Goal: Task Accomplishment & Management: Complete application form

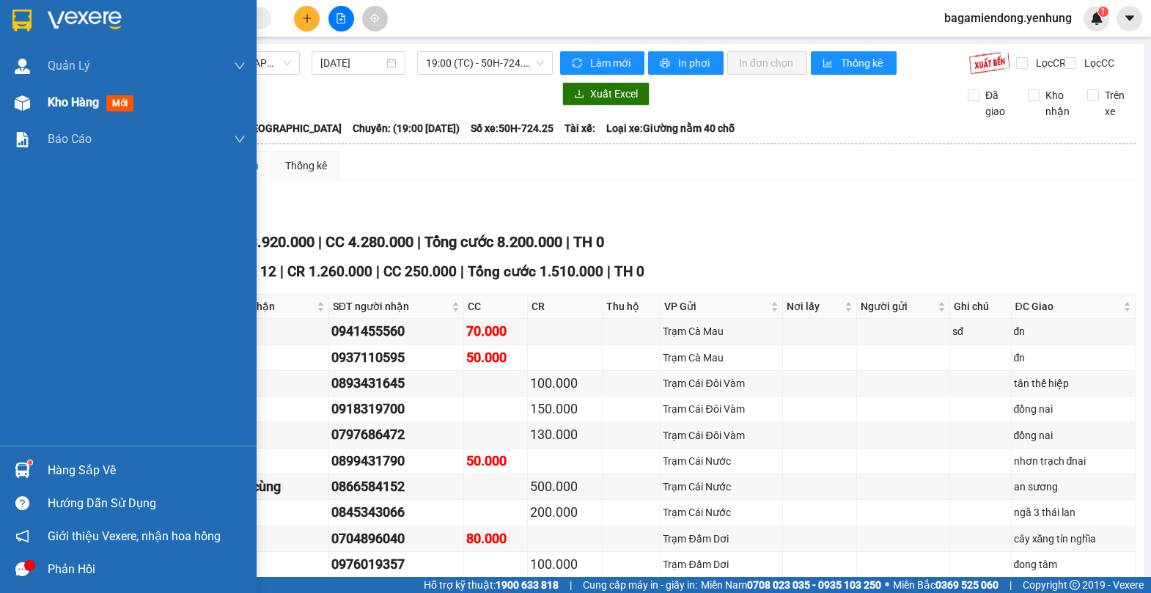
click at [15, 103] on img at bounding box center [22, 102] width 15 height 15
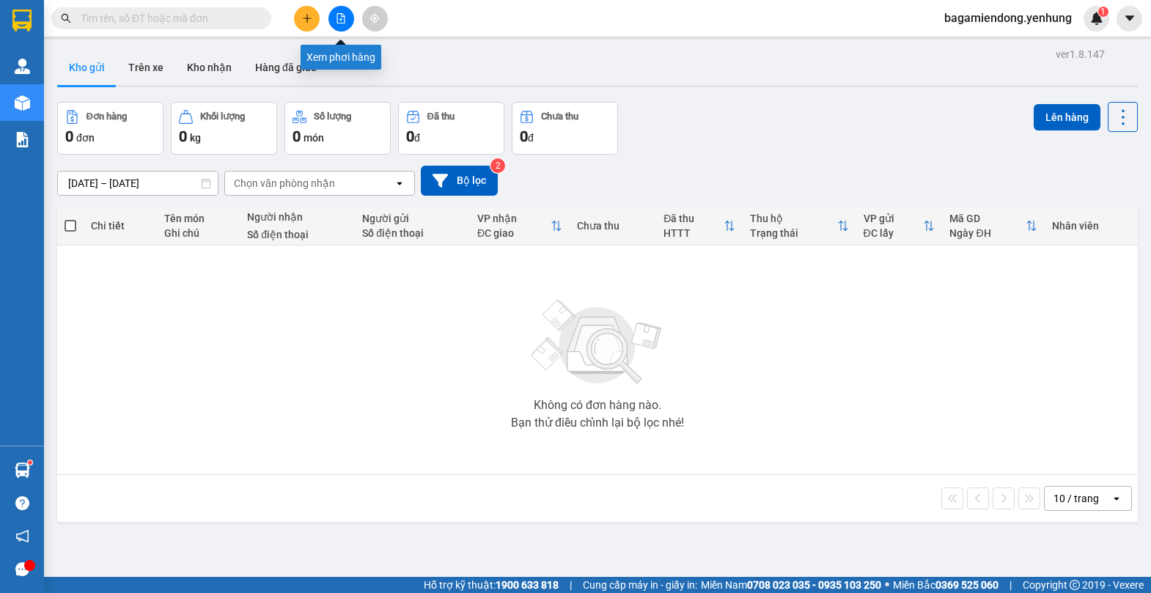
click at [336, 11] on button at bounding box center [341, 19] width 26 height 26
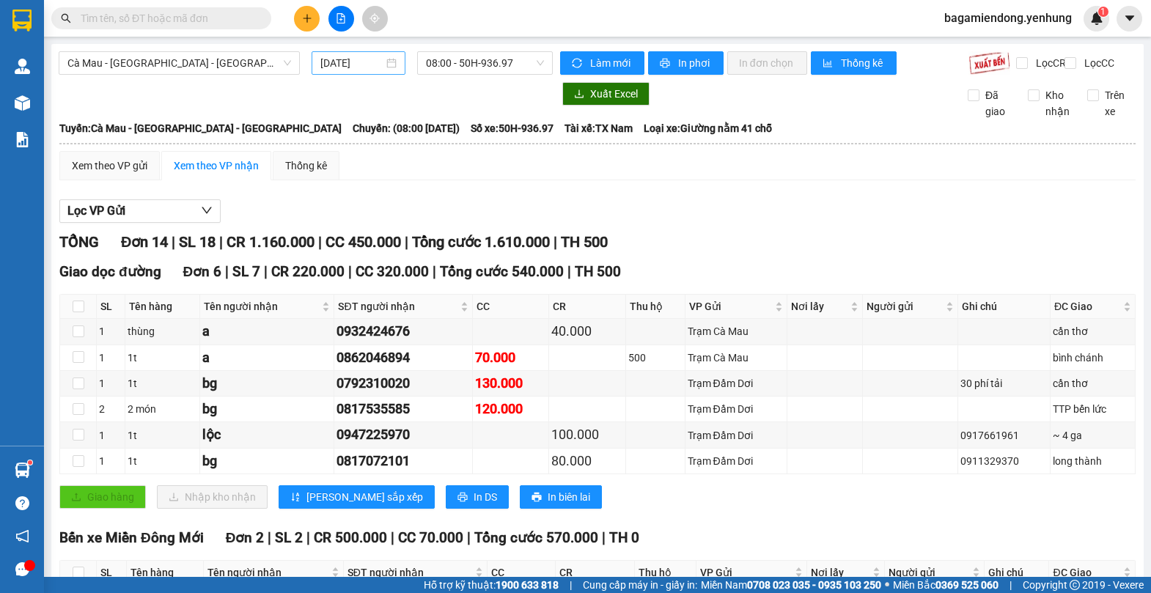
click at [386, 63] on div "[DATE]" at bounding box center [358, 63] width 76 height 16
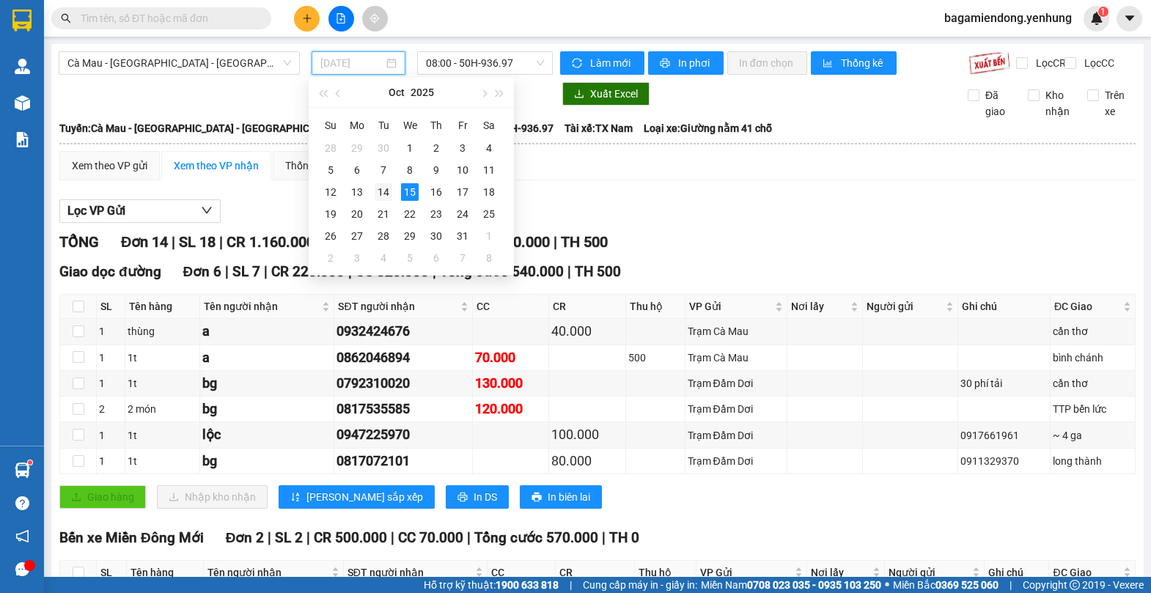
click at [386, 191] on div "14" at bounding box center [384, 192] width 18 height 18
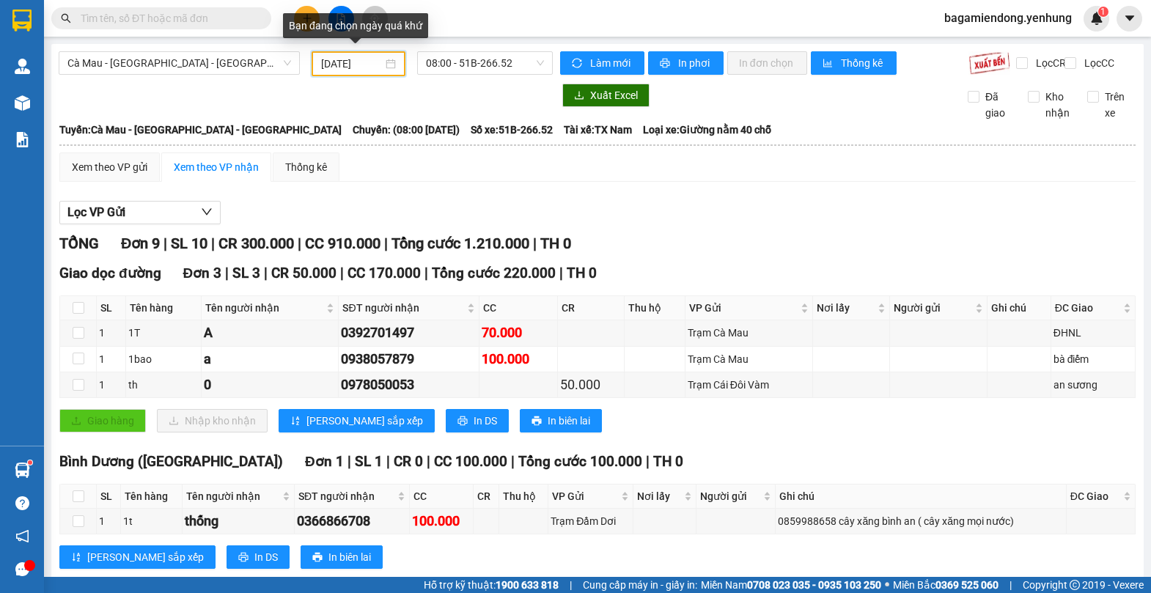
click at [386, 61] on div "[DATE]" at bounding box center [358, 64] width 75 height 16
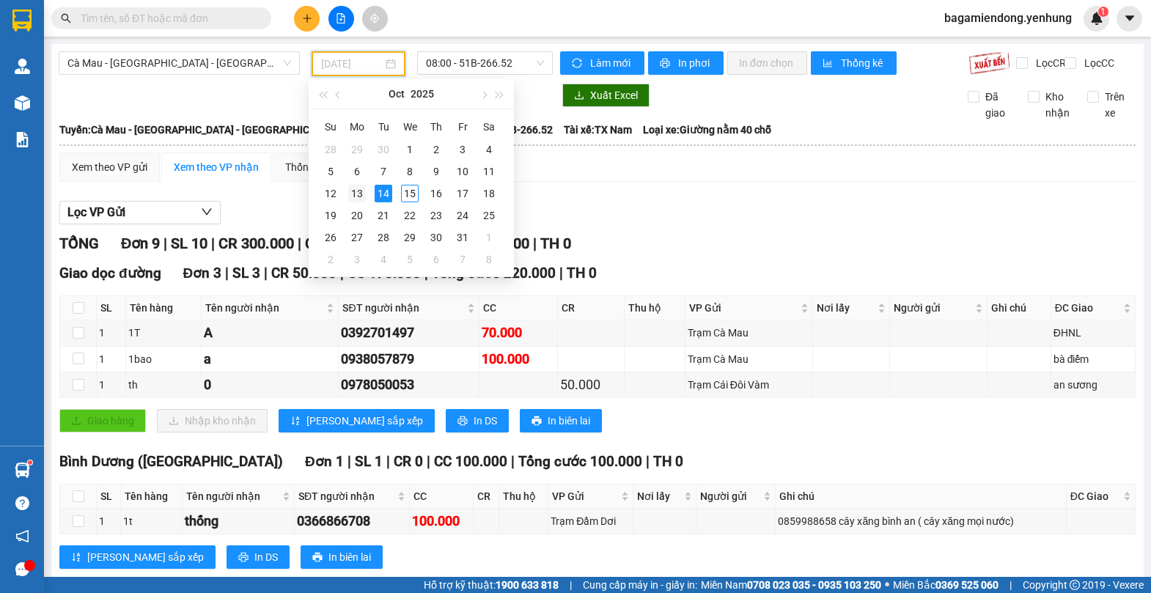
click at [356, 191] on div "13" at bounding box center [357, 194] width 18 height 18
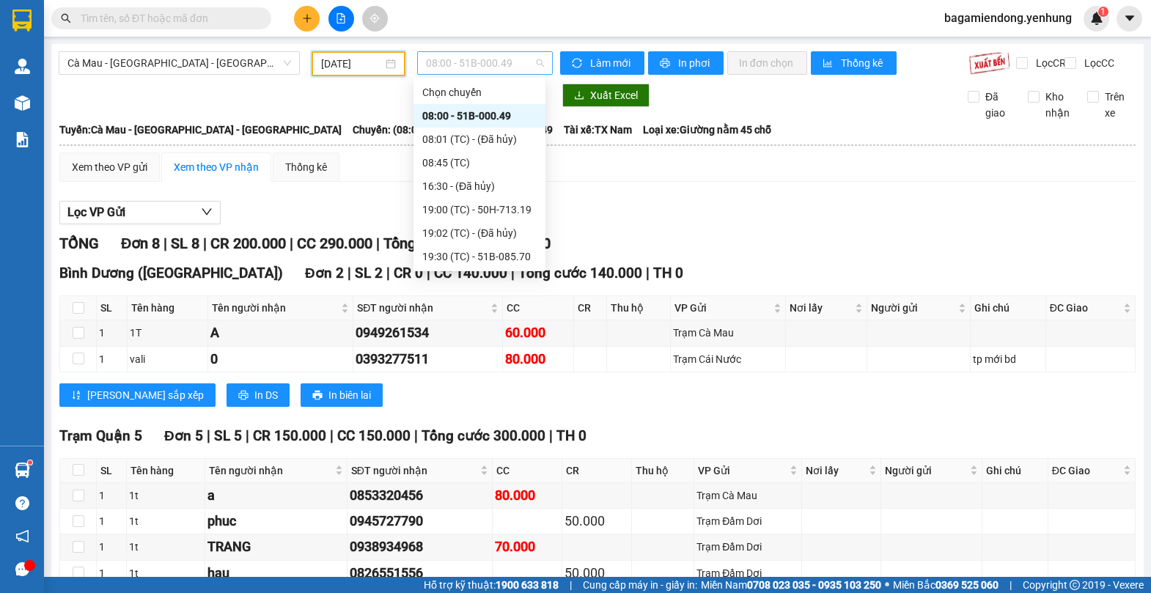
click at [536, 62] on span "08:00 - 51B-000.49" at bounding box center [485, 63] width 118 height 22
click at [511, 207] on div "19:00 (TC) - 50H-713.19" at bounding box center [479, 210] width 114 height 16
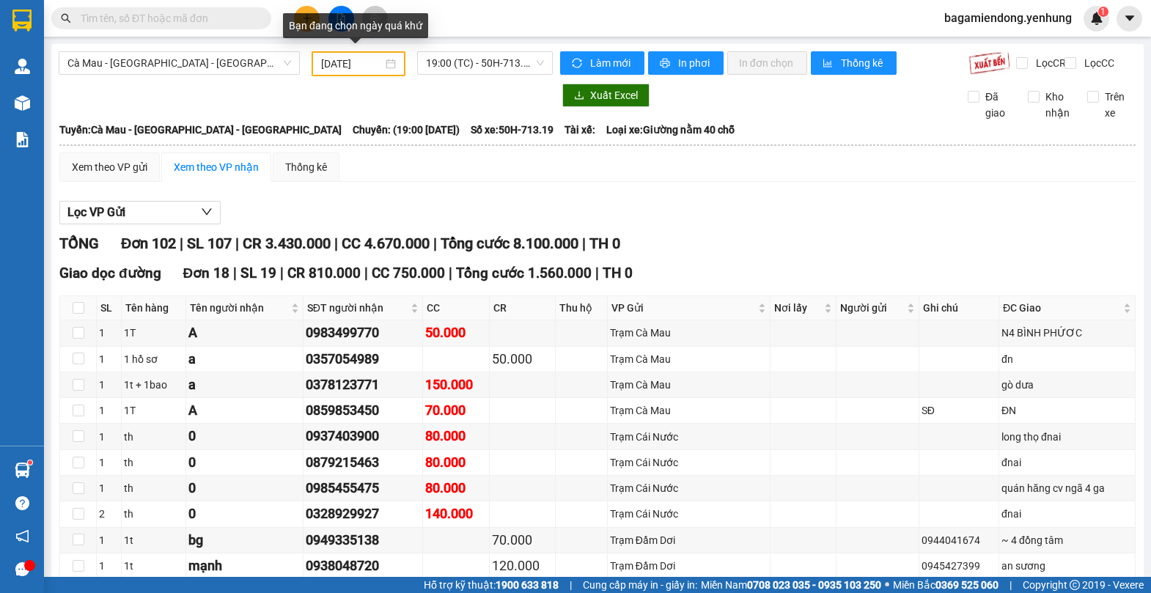
click at [389, 59] on div "[DATE]" at bounding box center [358, 64] width 75 height 16
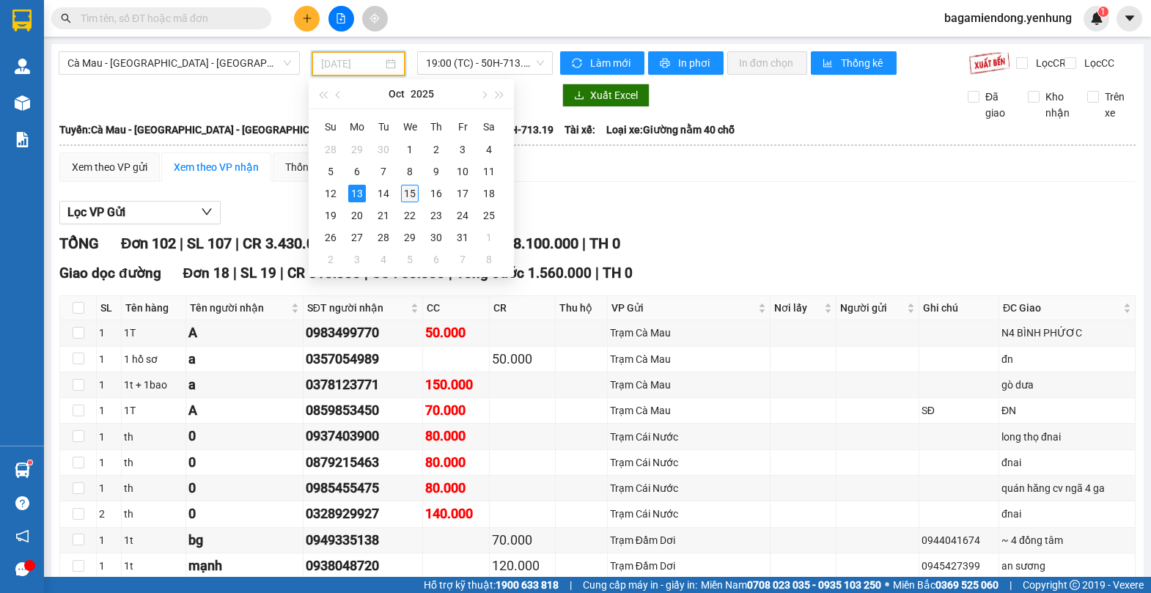
click at [407, 195] on div "15" at bounding box center [410, 194] width 18 height 18
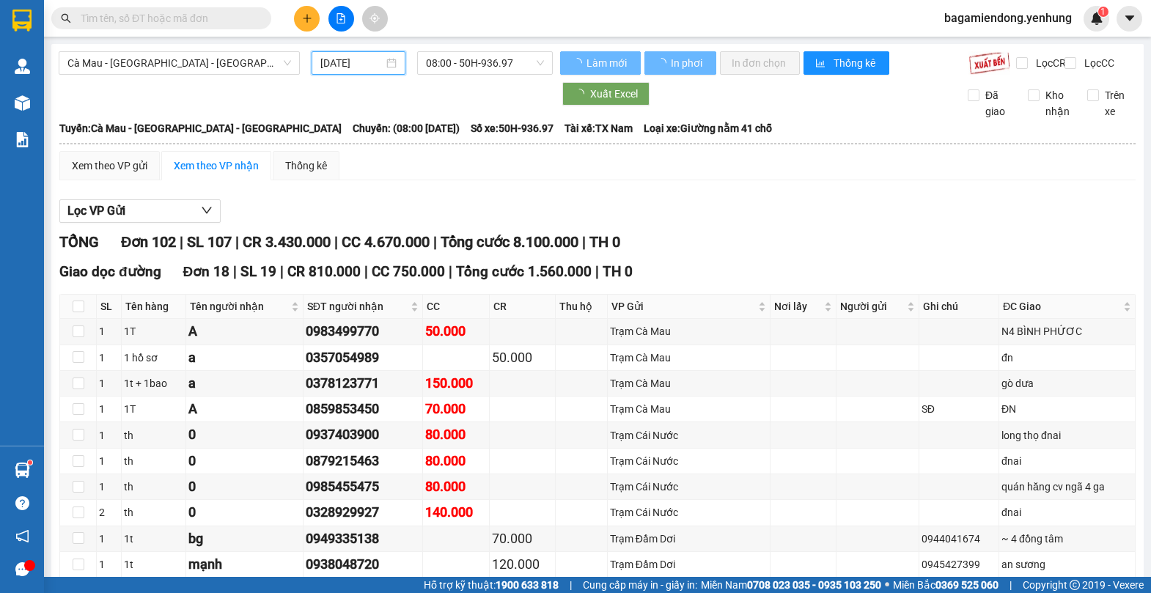
type input "[DATE]"
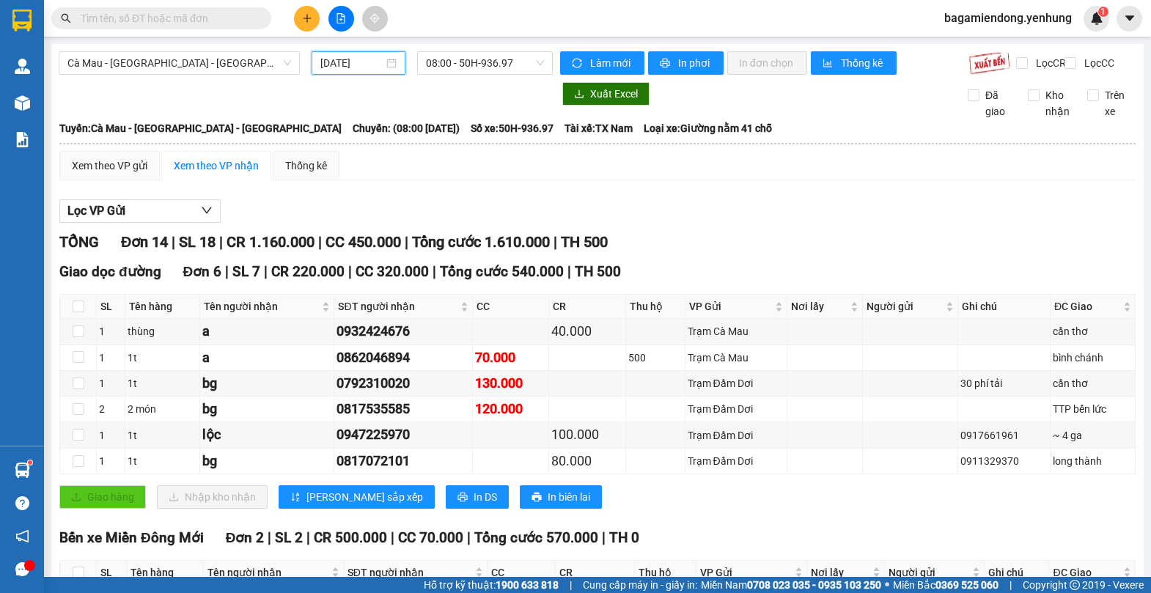
click at [1006, 23] on span "bagamiendong.yenhung" at bounding box center [1007, 18] width 151 height 18
click at [302, 19] on icon "plus" at bounding box center [307, 18] width 10 height 10
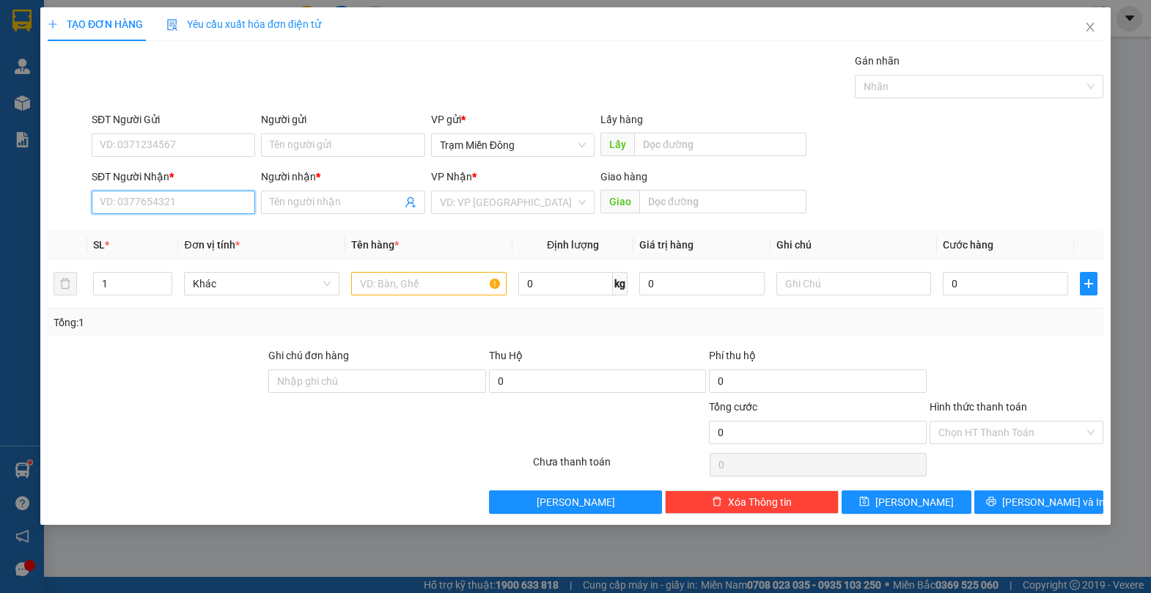
click at [142, 204] on input "SĐT Người Nhận *" at bounding box center [173, 202] width 163 height 23
type input "0942939971"
click at [232, 228] on div "0942939971 - sa thương" at bounding box center [173, 232] width 146 height 16
type input "sa thương"
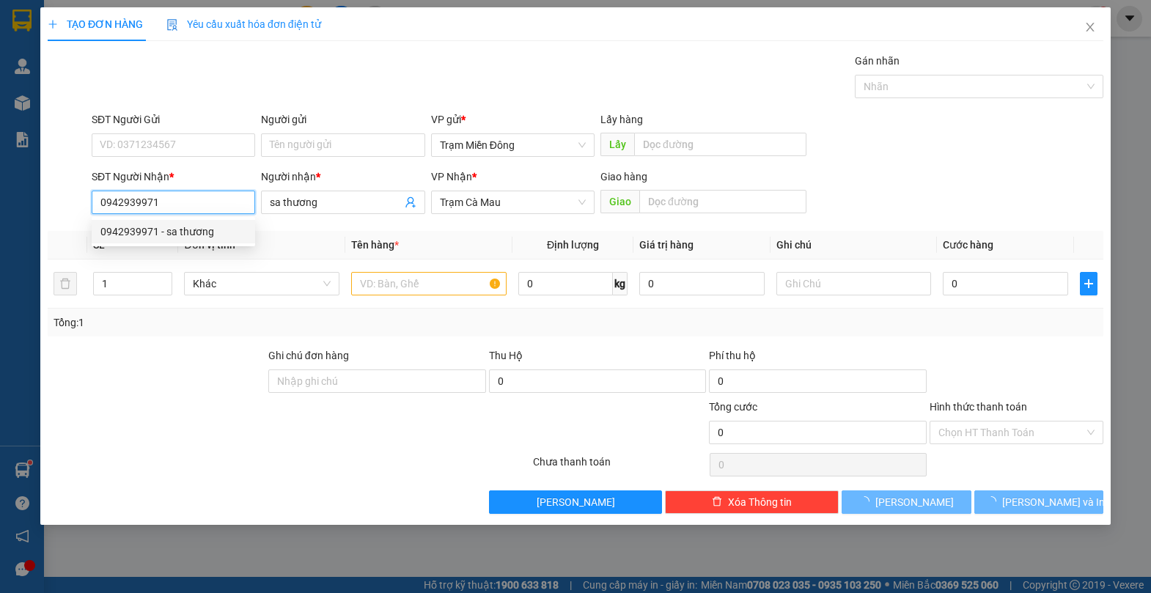
type input "100.000"
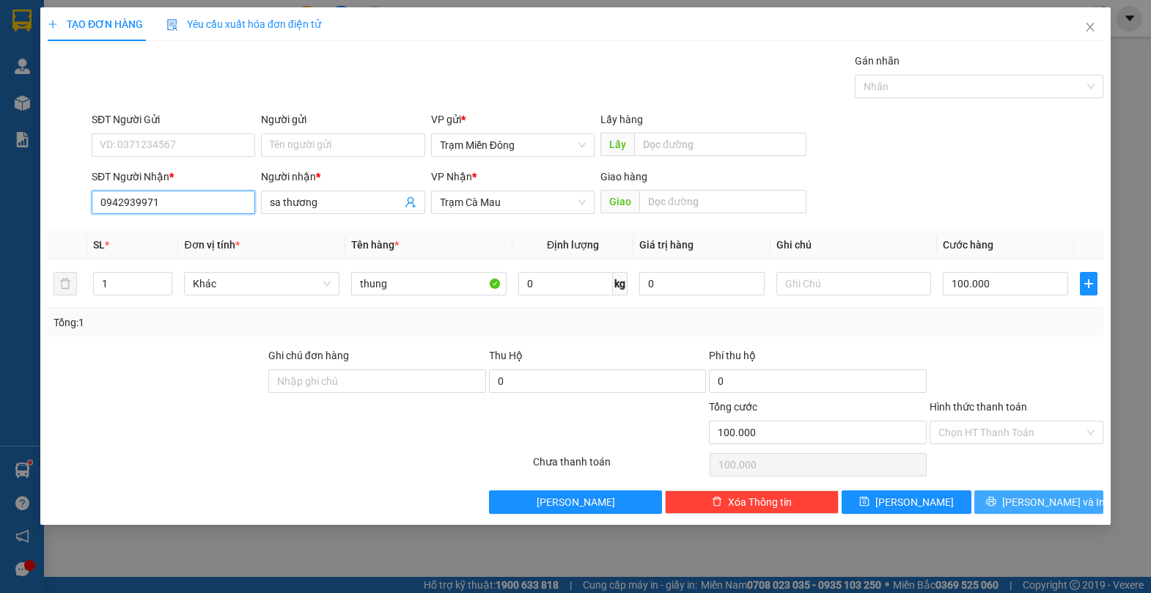
type input "0942939971"
click at [1051, 494] on span "[PERSON_NAME] và In" at bounding box center [1053, 502] width 103 height 16
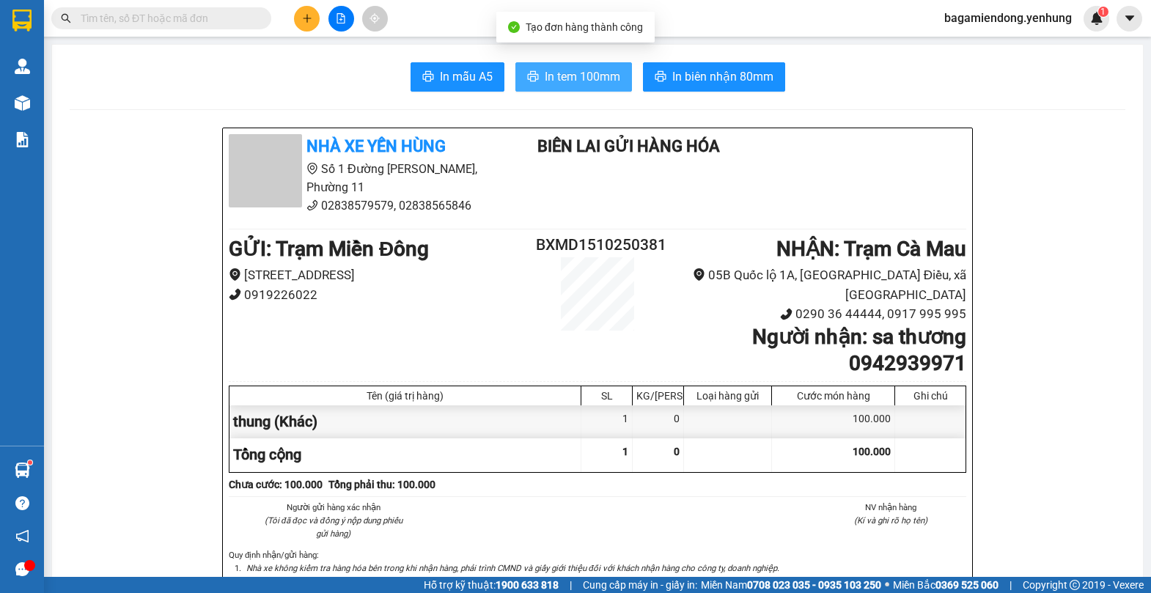
click at [570, 82] on span "In tem 100mm" at bounding box center [583, 76] width 76 height 18
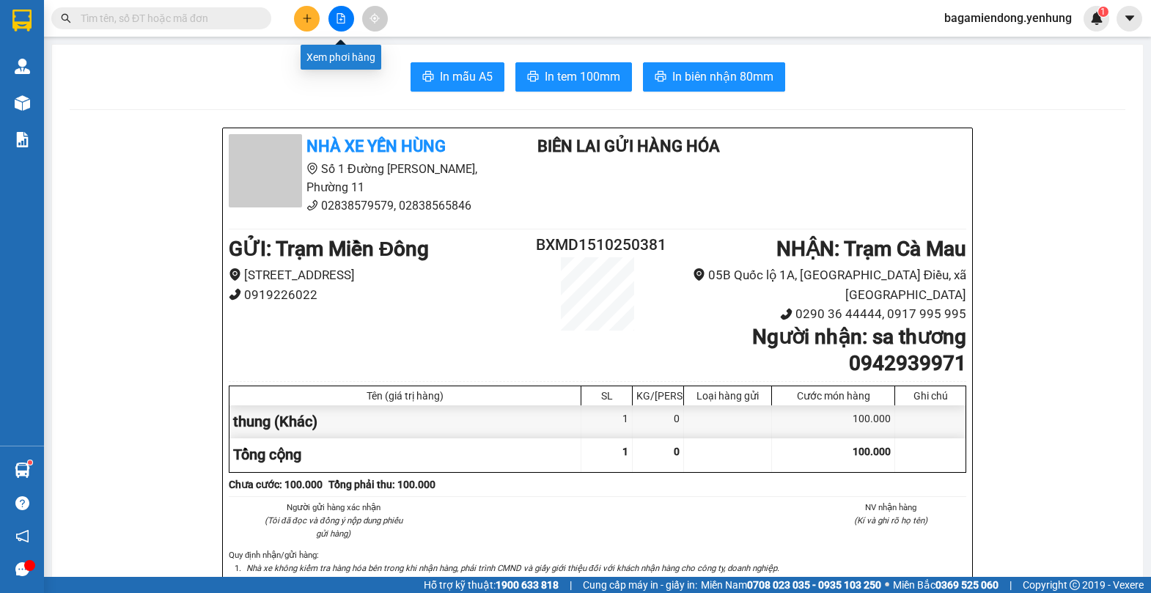
click at [343, 18] on icon "file-add" at bounding box center [341, 18] width 10 height 10
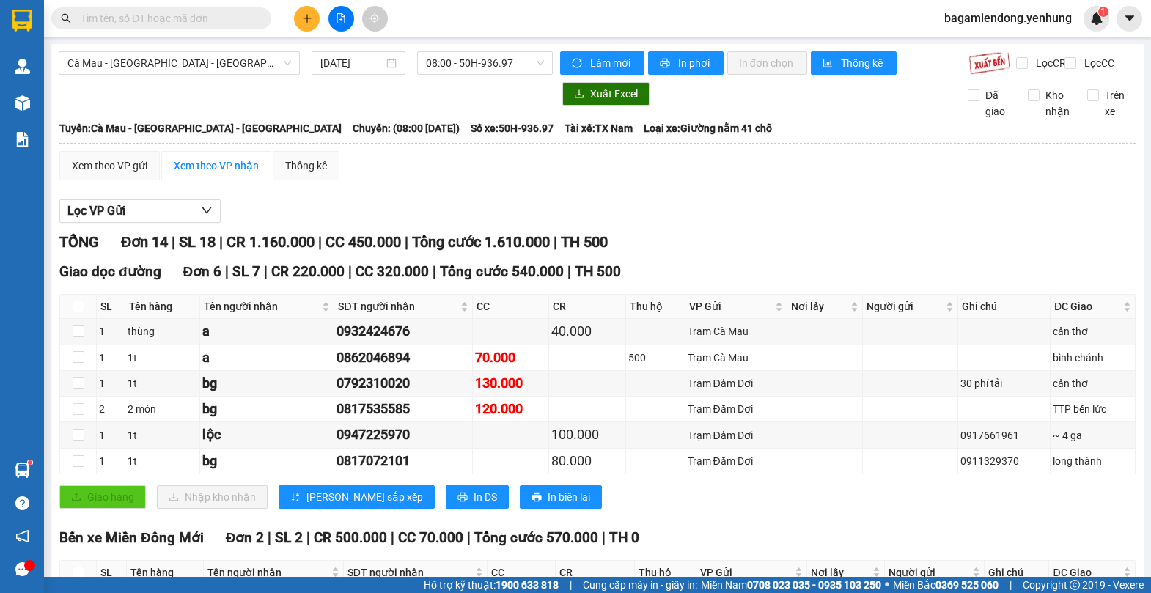
drag, startPoint x: 1028, startPoint y: 557, endPoint x: 723, endPoint y: 572, distance: 305.3
click at [924, 590] on section "Kết quả tìm kiếm ( 0 ) Bộ lọc No Data bagamiendong.yenhung 1 Quản Lý Quản lý kh…" at bounding box center [575, 296] width 1151 height 593
click at [310, 15] on icon "plus" at bounding box center [307, 18] width 10 height 10
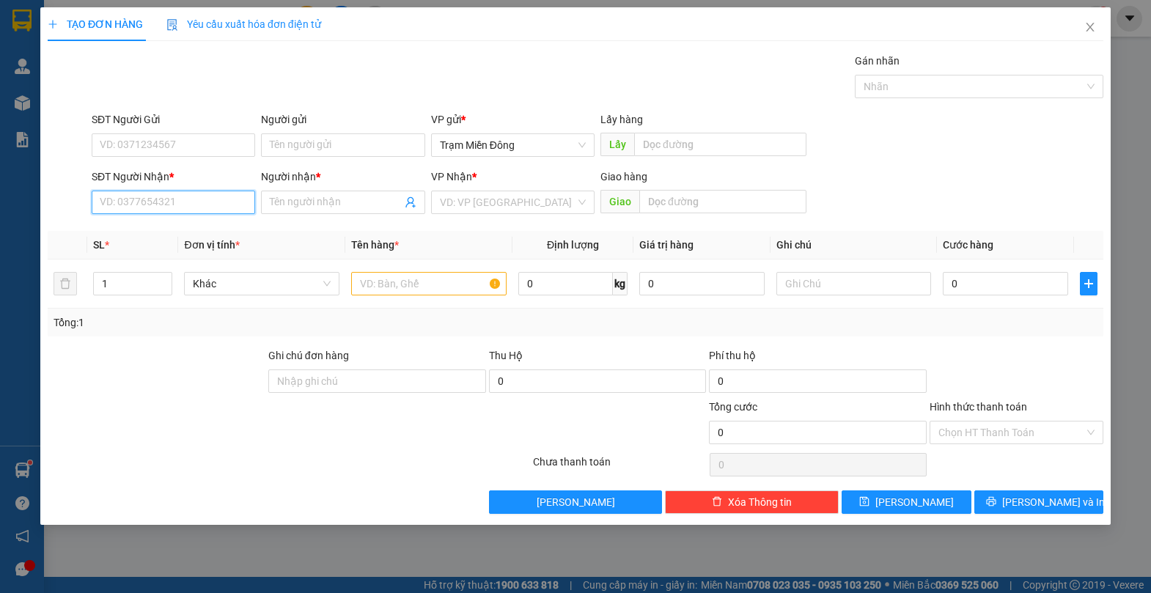
click at [185, 204] on input "SĐT Người Nhận *" at bounding box center [173, 202] width 163 height 23
type input "0916306212"
click at [202, 224] on div "0916306212 - BG" at bounding box center [173, 232] width 146 height 16
type input "BG"
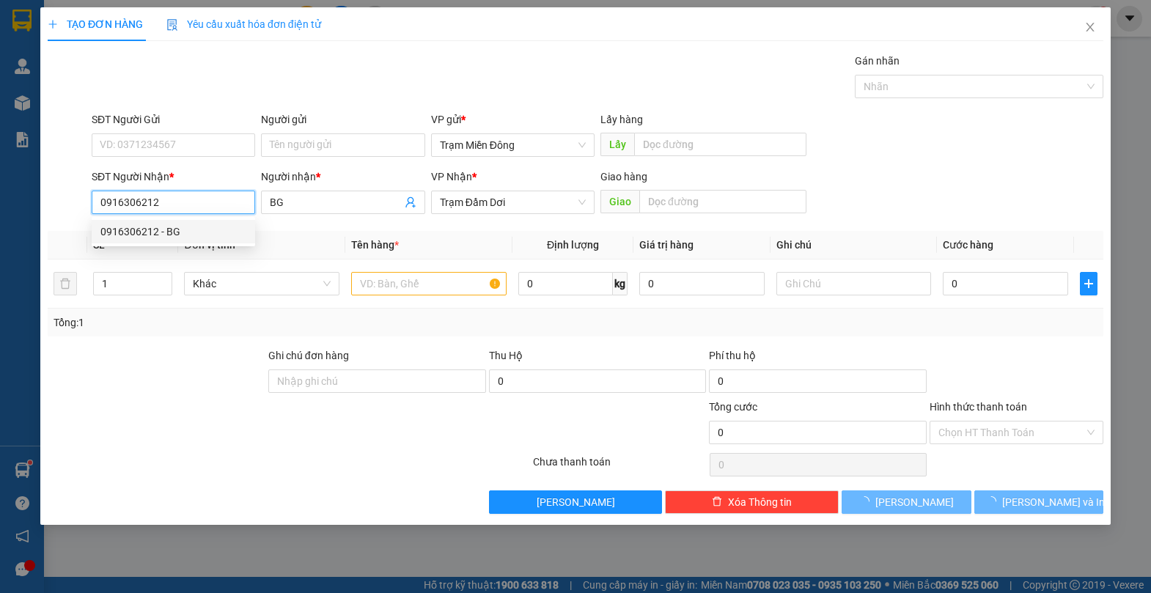
type input "60.000"
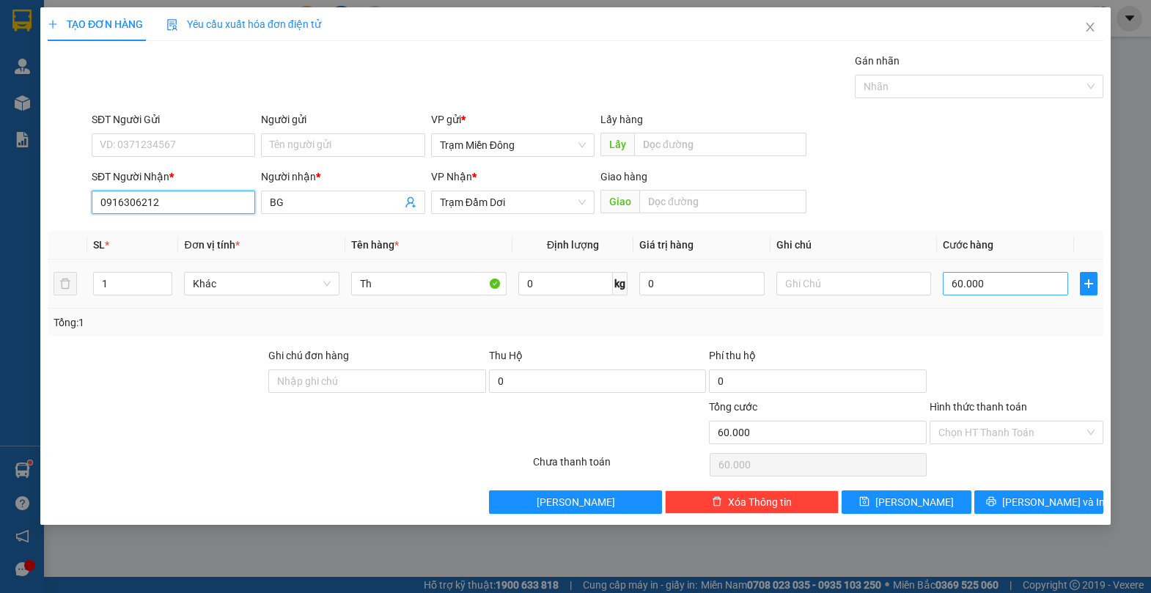
type input "0916306212"
type input "0"
type input "7"
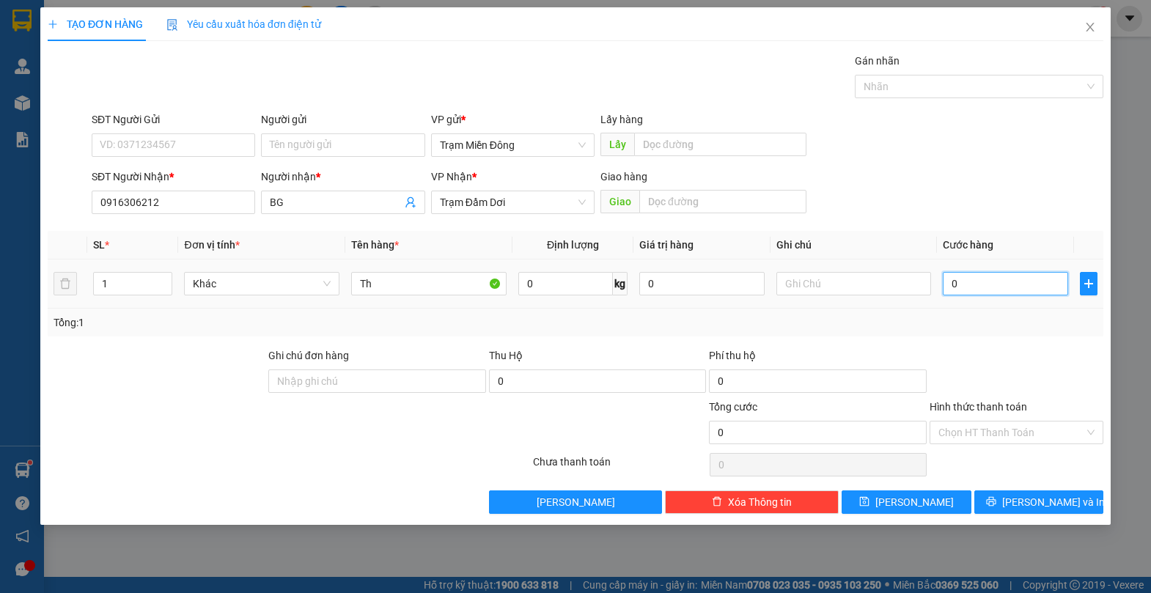
type input "7"
type input "071"
type input "710"
type input "0.710"
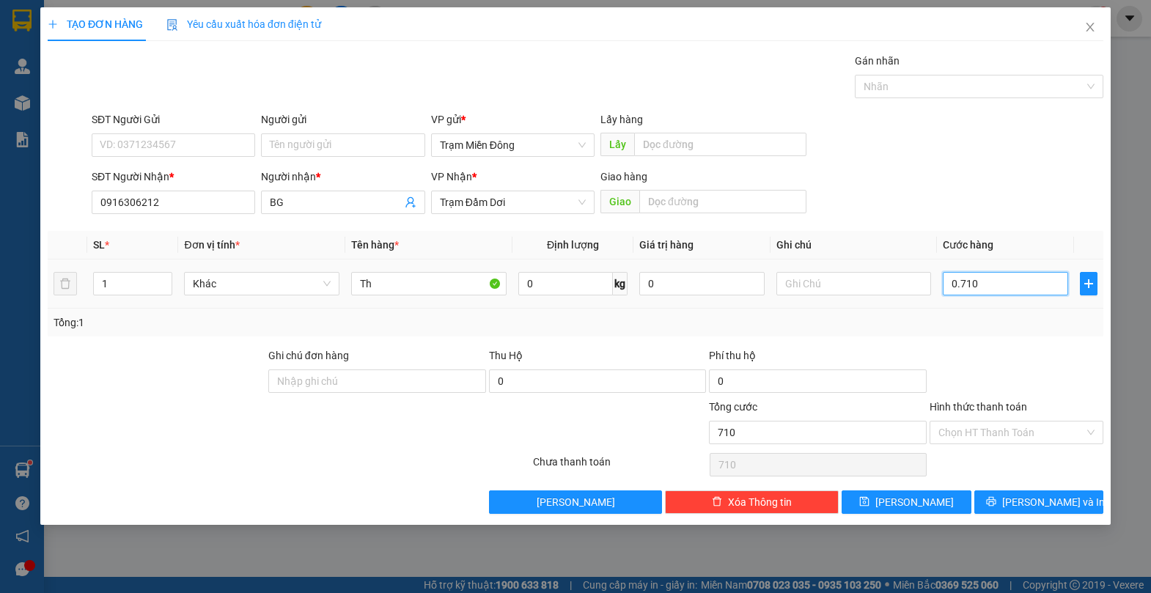
type input "71"
type input "071"
type input "7"
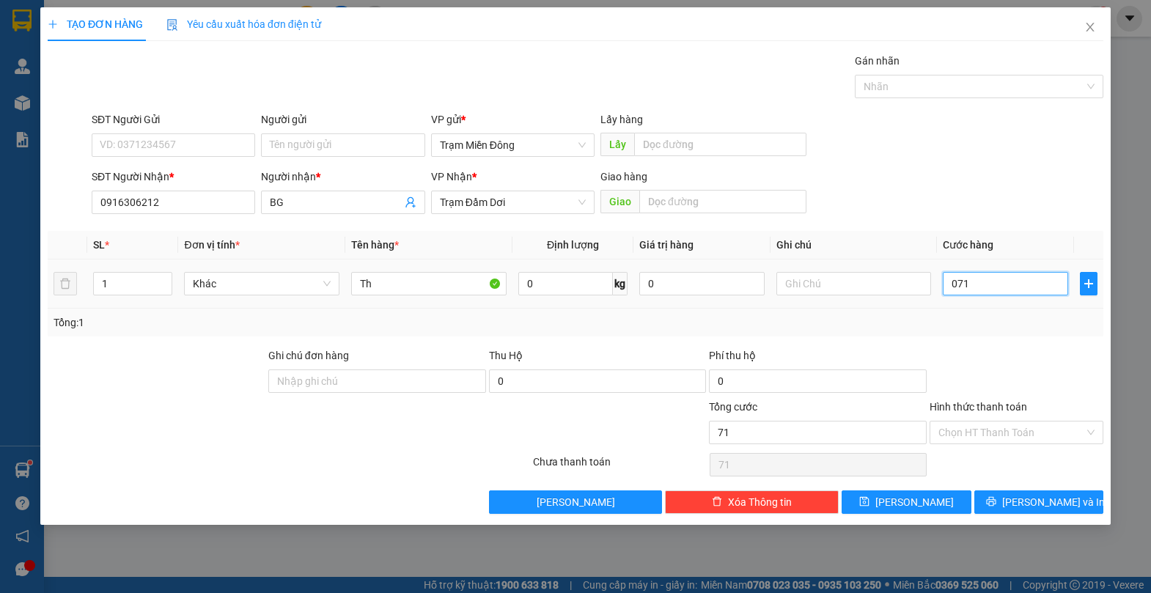
type input "07"
type input "70"
type input "070"
type input "70.000"
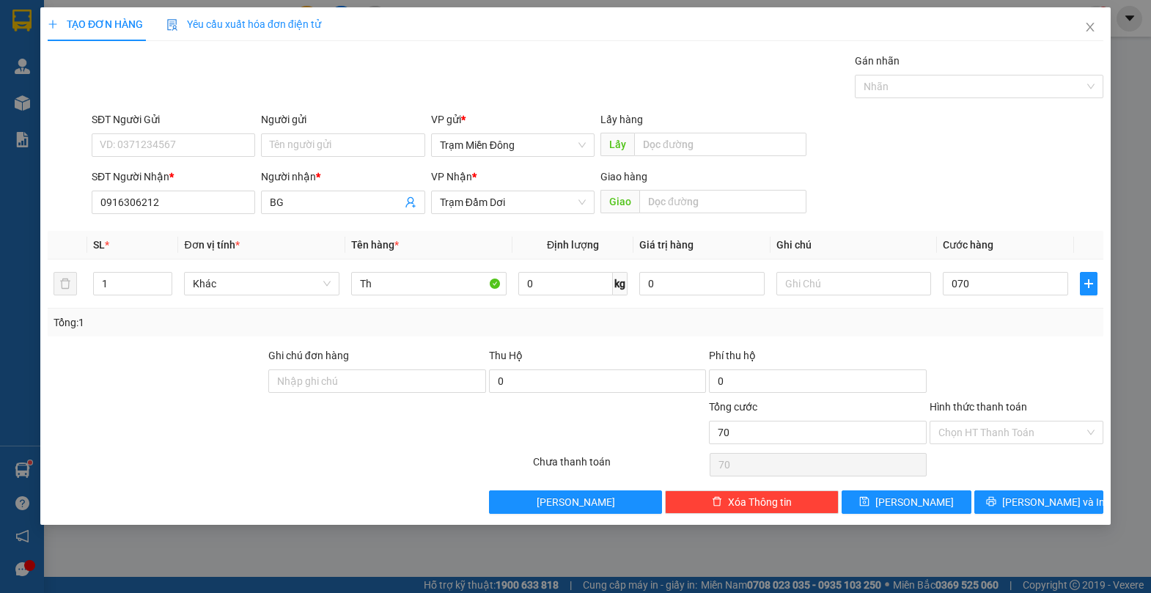
type input "70.000"
click at [1033, 198] on div "SĐT Người Nhận * 0916306212 Người nhận * BG VP Nhận * Trạm Đầm Dơi Giao hàng Gi…" at bounding box center [597, 194] width 1017 height 51
click at [1009, 287] on input "70.000" at bounding box center [1005, 283] width 125 height 23
type input "0"
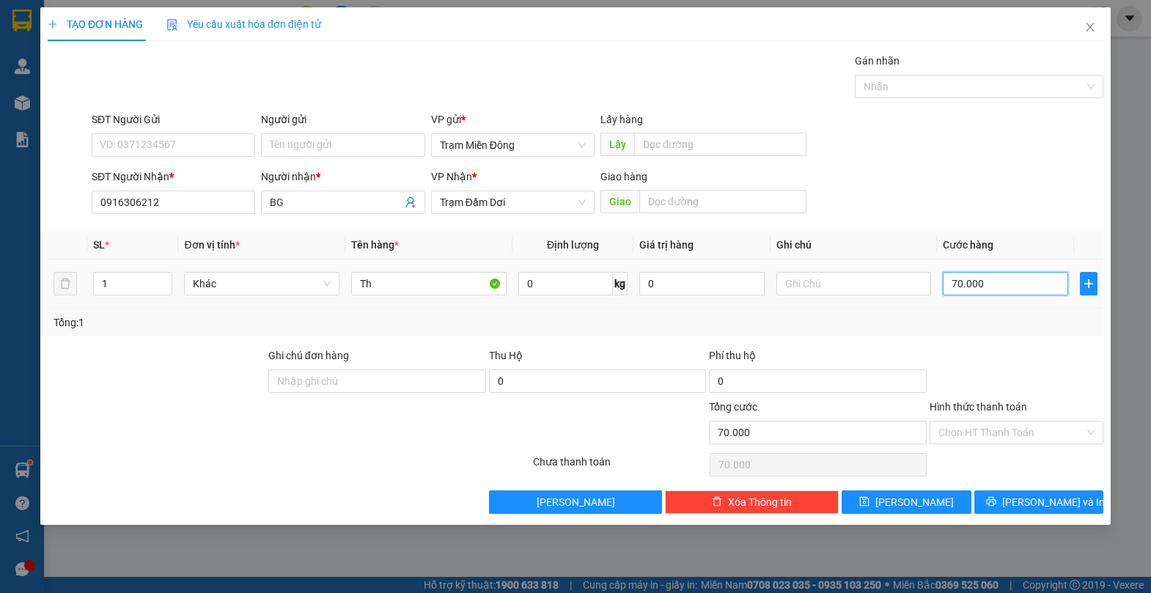
type input "0"
type input "6"
type input "06"
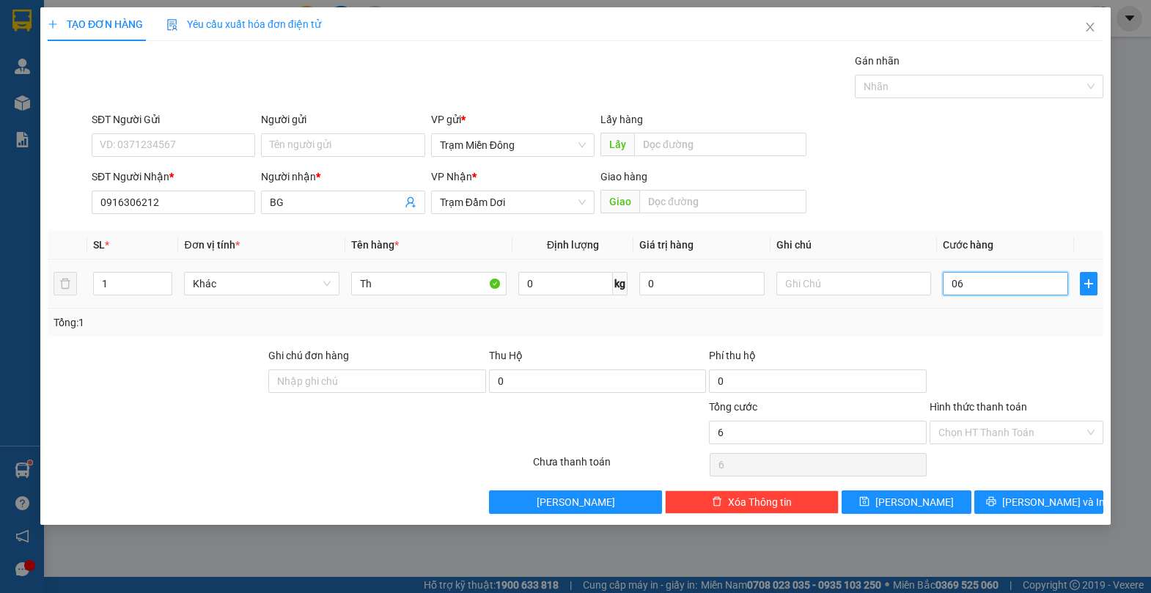
type input "60"
type input "060"
type input "60.000"
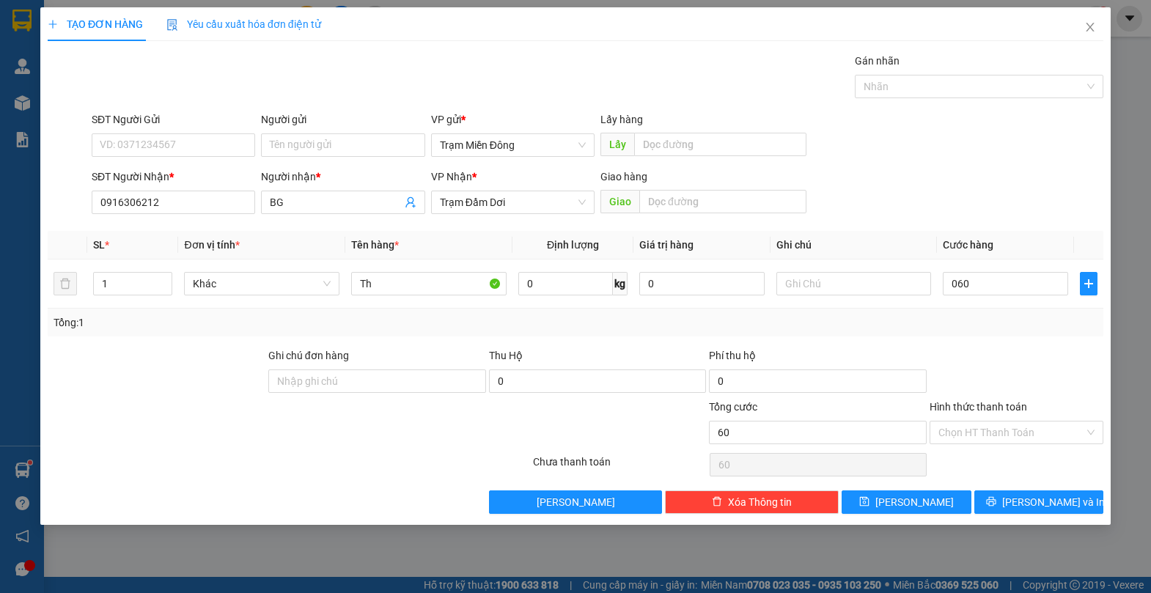
type input "60.000"
click at [1033, 183] on div "SĐT Người Nhận * 0916306212 Người nhận * BG VP Nhận * Trạm Đầm Dơi Giao hàng Gi…" at bounding box center [597, 194] width 1017 height 51
drag, startPoint x: 1094, startPoint y: 432, endPoint x: 1081, endPoint y: 438, distance: 14.4
click at [1094, 432] on div "Chọn HT Thanh Toán" at bounding box center [1016, 432] width 174 height 23
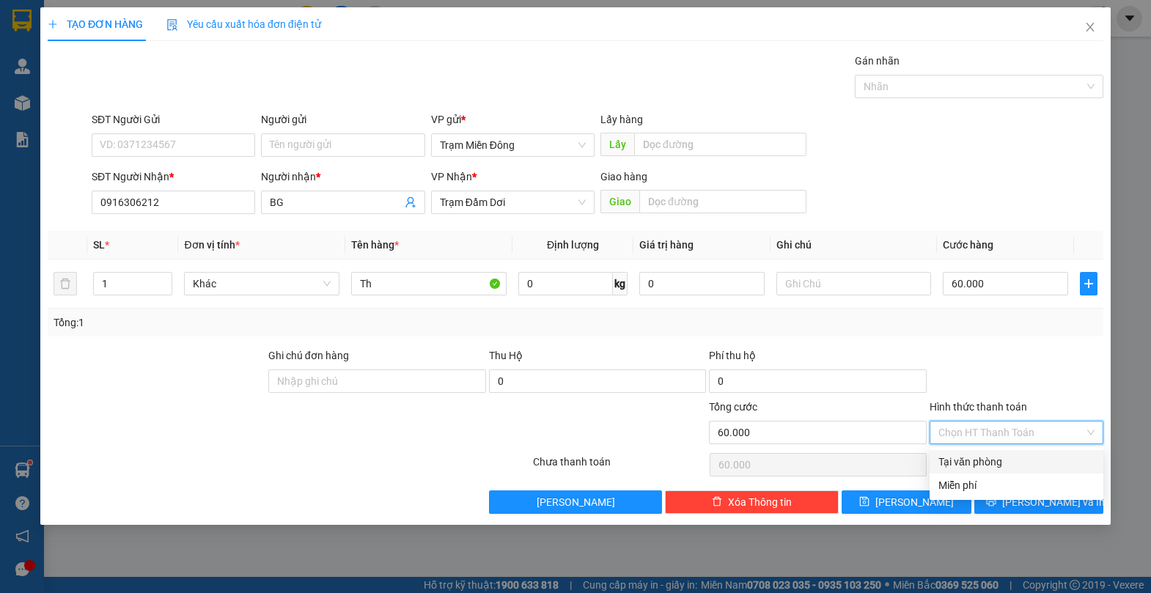
click at [1037, 462] on div "Tại văn phòng" at bounding box center [1016, 462] width 156 height 16
type input "0"
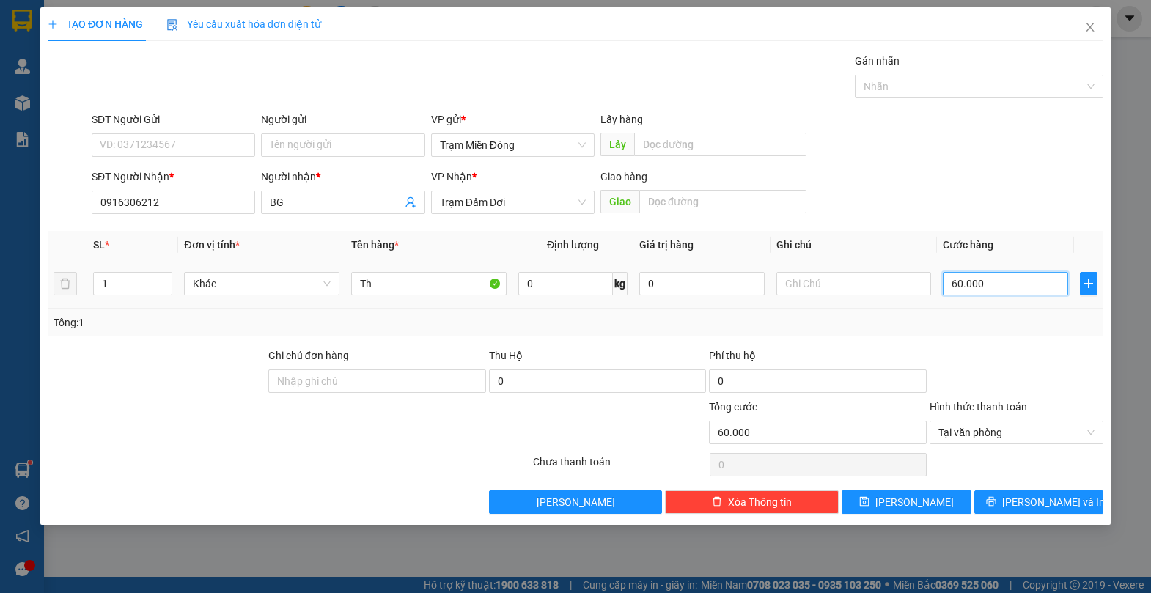
click at [1002, 284] on input "60.000" at bounding box center [1005, 283] width 125 height 23
type input "0"
type input "7"
type input "07"
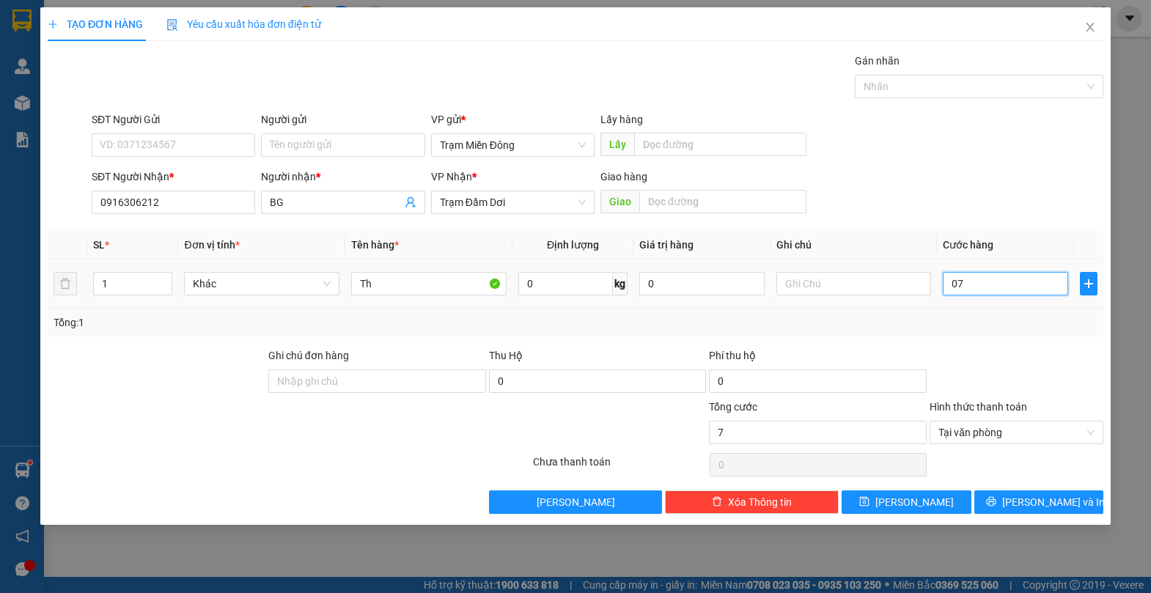
type input "70"
type input "070"
type input "70.000"
click at [997, 185] on div "SĐT Người Nhận * 0916306212 Người nhận * BG VP Nhận * Trạm Đầm Dơi Giao hàng Gi…" at bounding box center [597, 194] width 1017 height 51
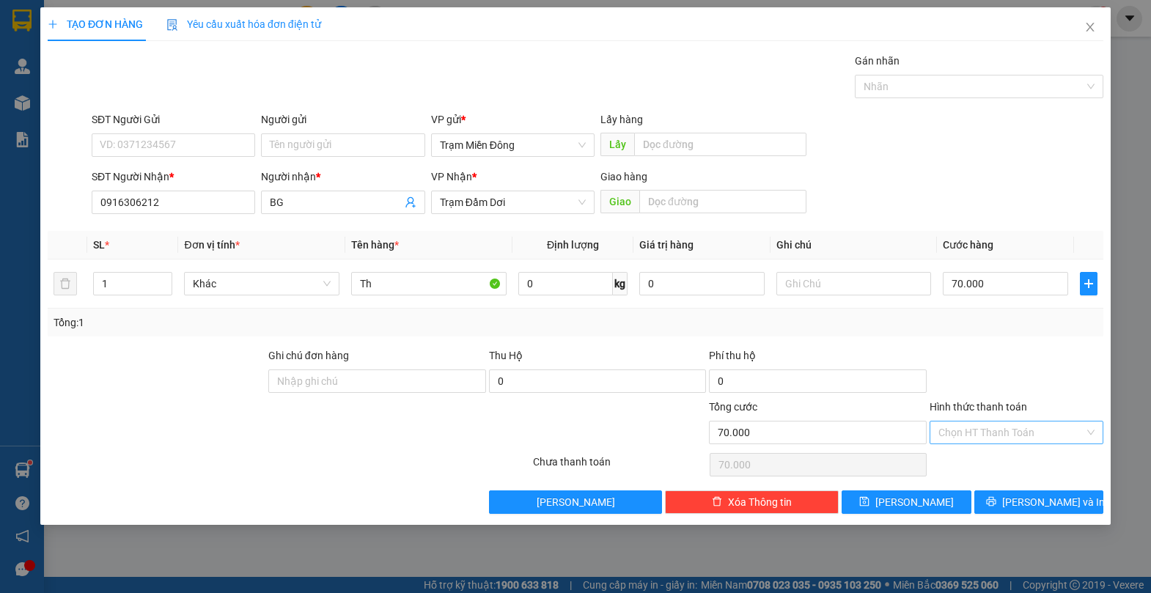
click at [1089, 429] on div "Chọn HT Thanh Toán" at bounding box center [1016, 432] width 174 height 23
click at [1013, 462] on div "Tại văn phòng" at bounding box center [1016, 462] width 156 height 16
type input "0"
click at [1044, 501] on span "[PERSON_NAME] và In" at bounding box center [1053, 502] width 103 height 16
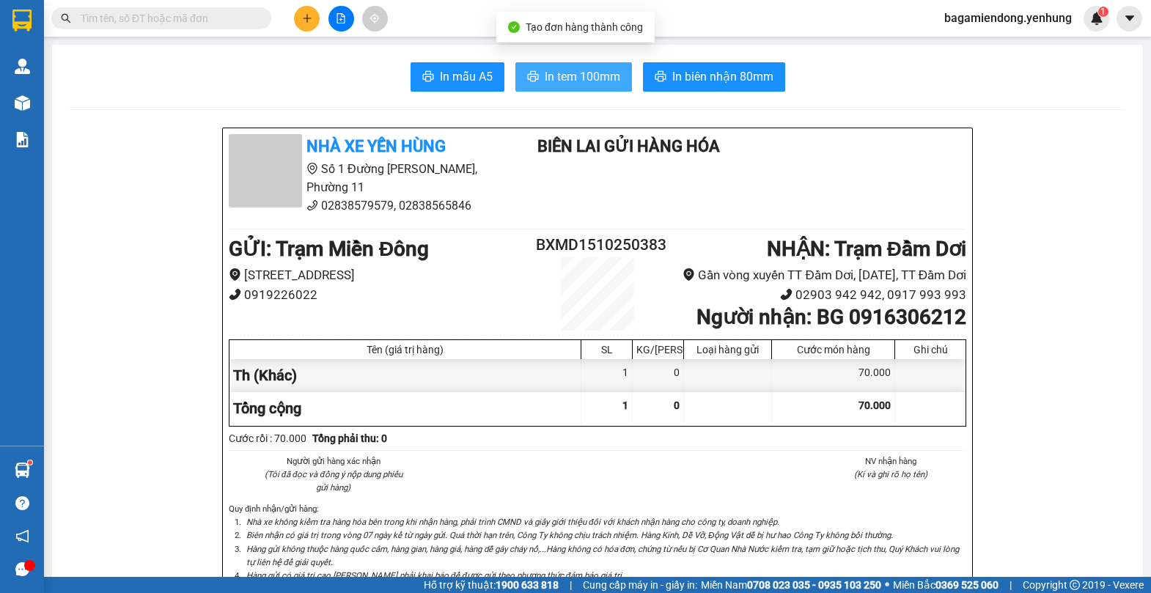
click at [581, 65] on button "In tem 100mm" at bounding box center [573, 76] width 117 height 29
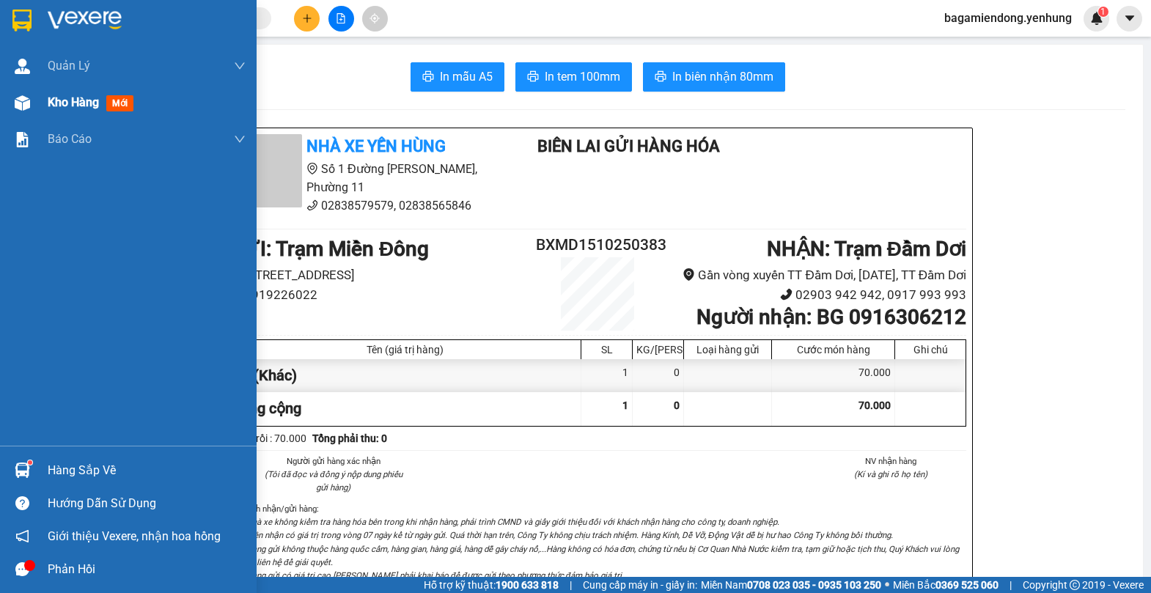
click at [18, 108] on img at bounding box center [22, 102] width 15 height 15
